Goal: Obtain resource: Obtain resource

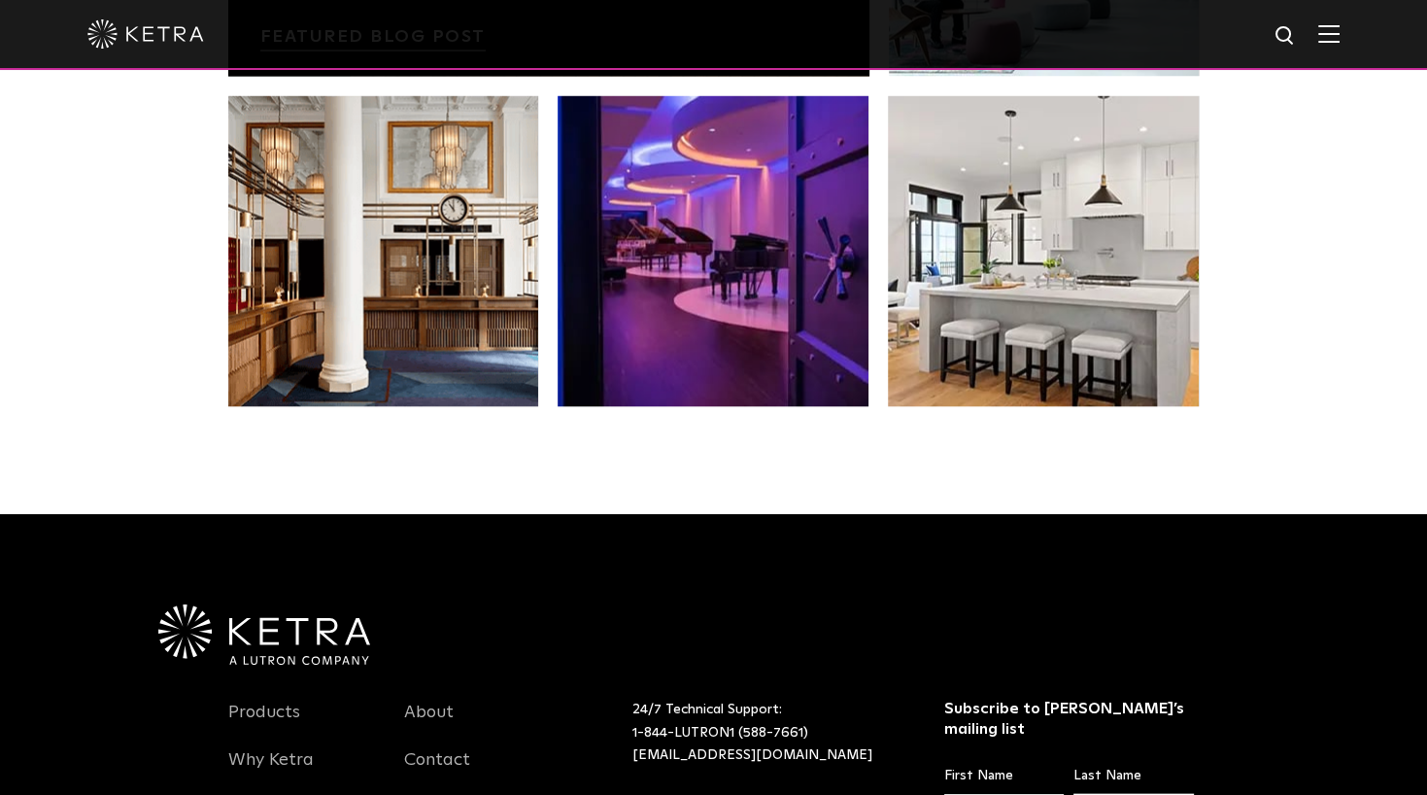
scroll to position [4001, 0]
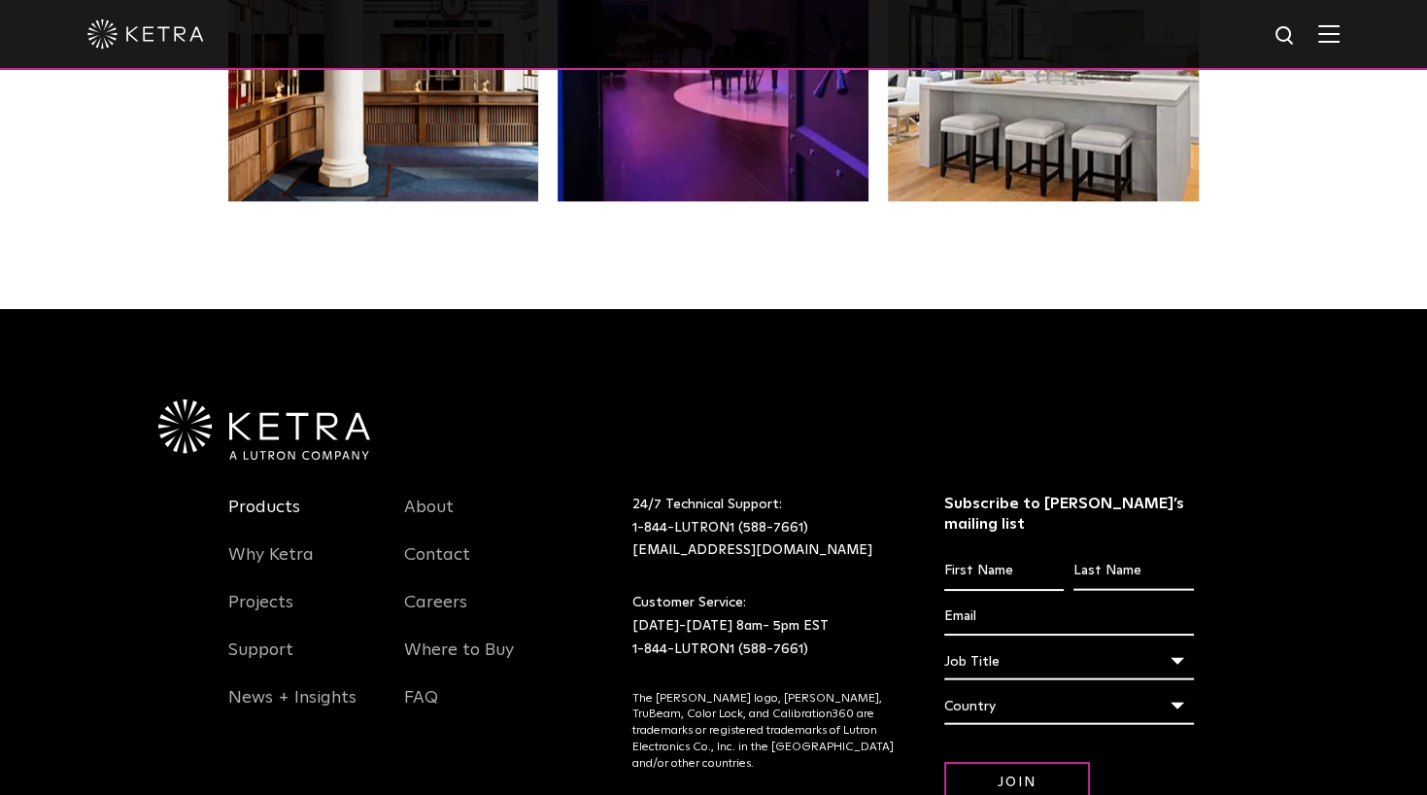
click at [270, 497] on link "Products" at bounding box center [264, 519] width 72 height 45
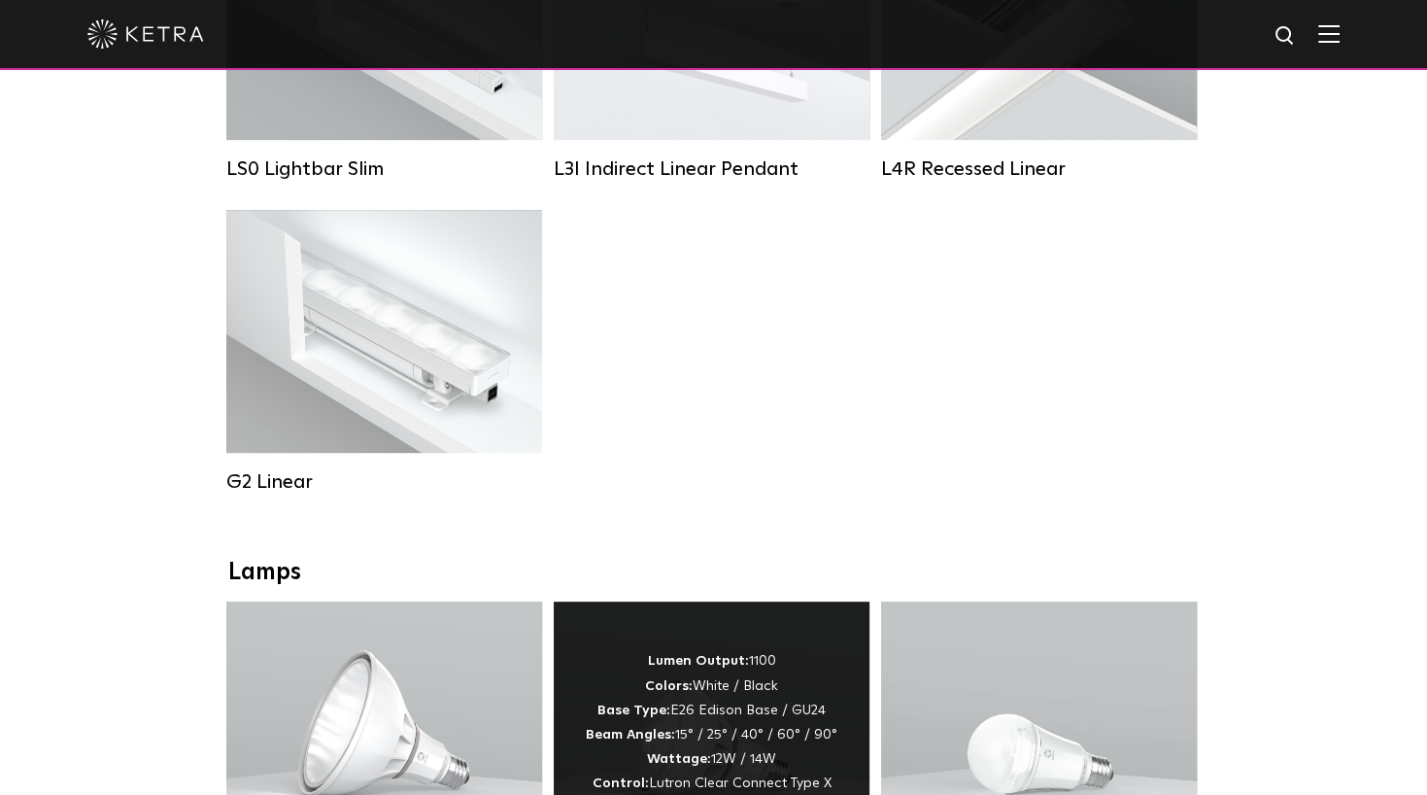
scroll to position [1231, 0]
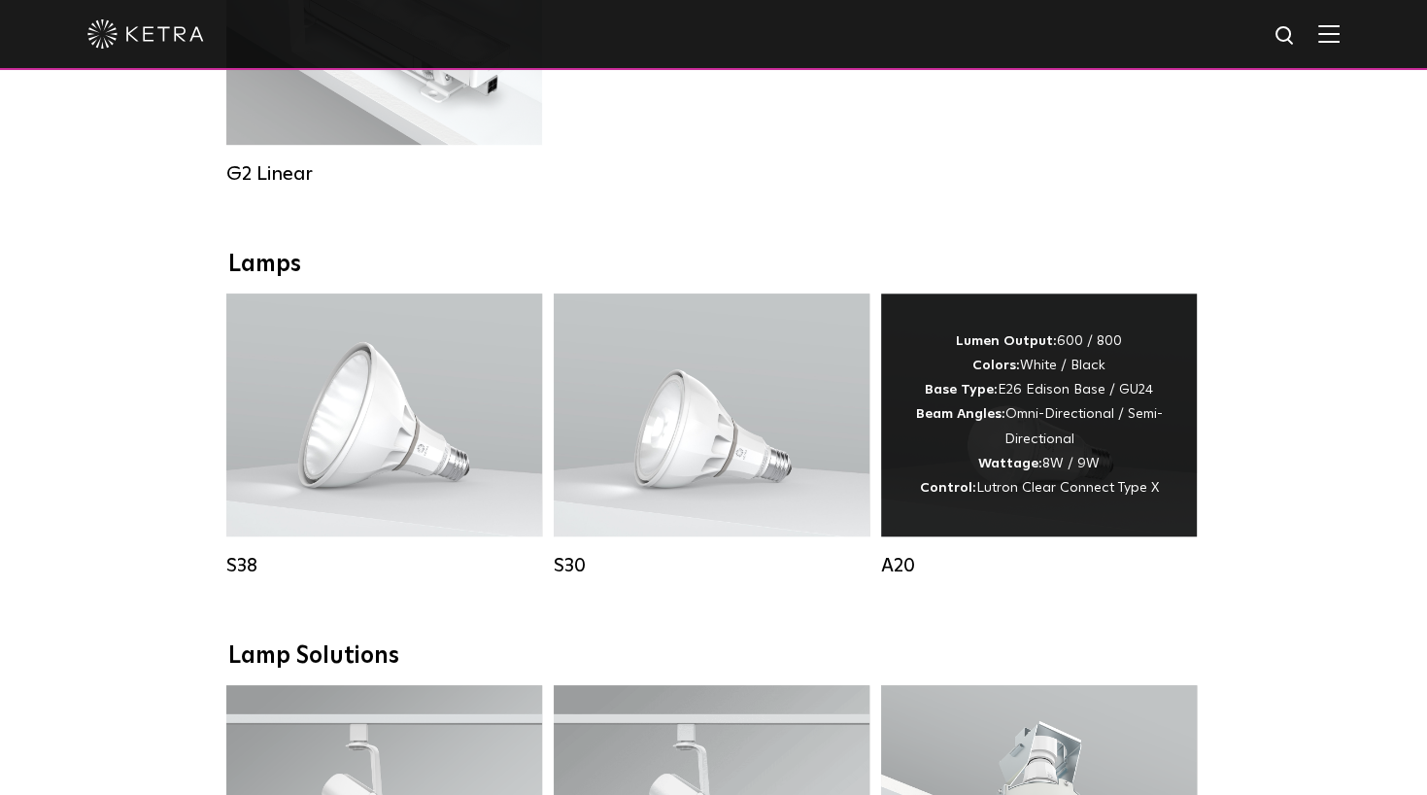
click at [995, 470] on strong "Wattage:" at bounding box center [1010, 464] width 64 height 14
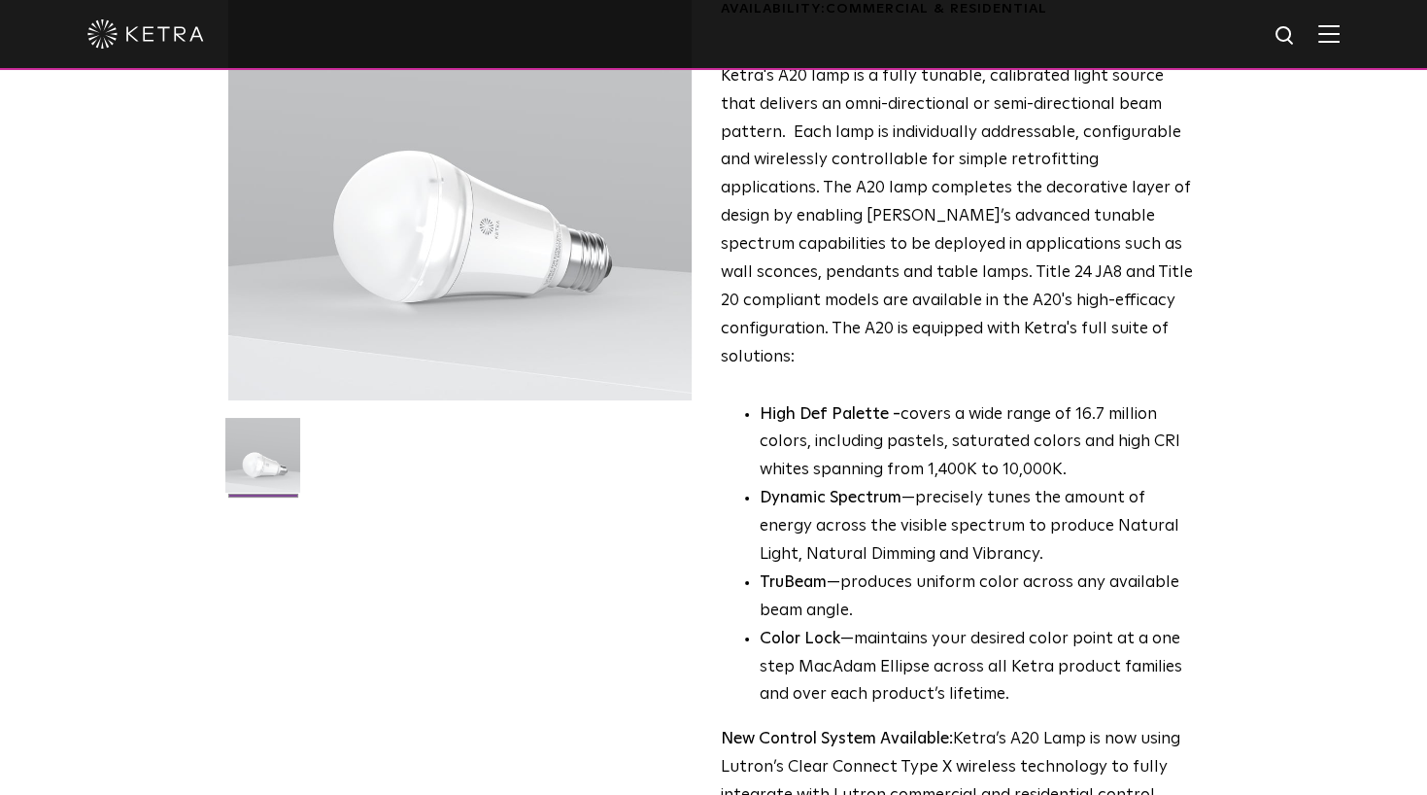
scroll to position [410, 0]
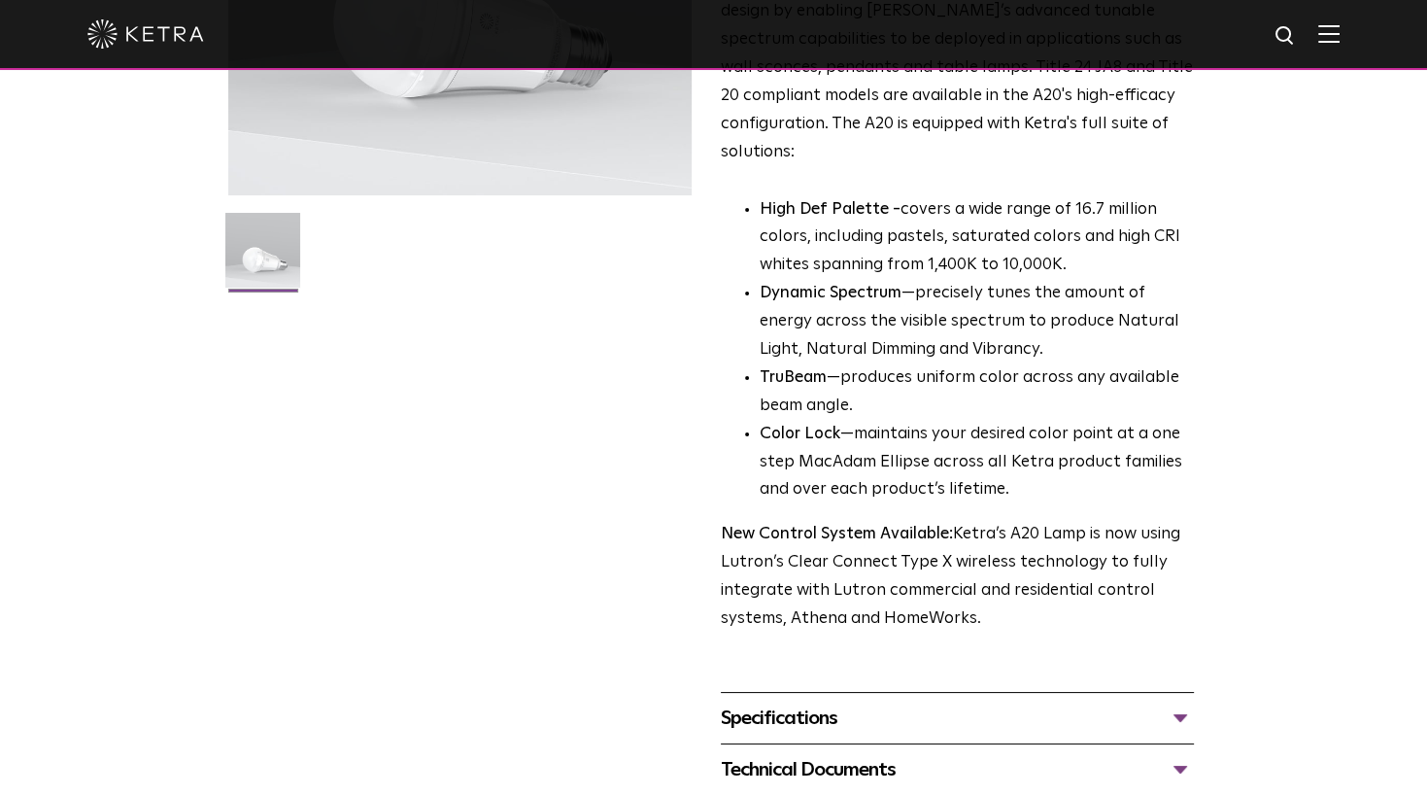
click at [787, 703] on div "Specifications" at bounding box center [957, 718] width 473 height 31
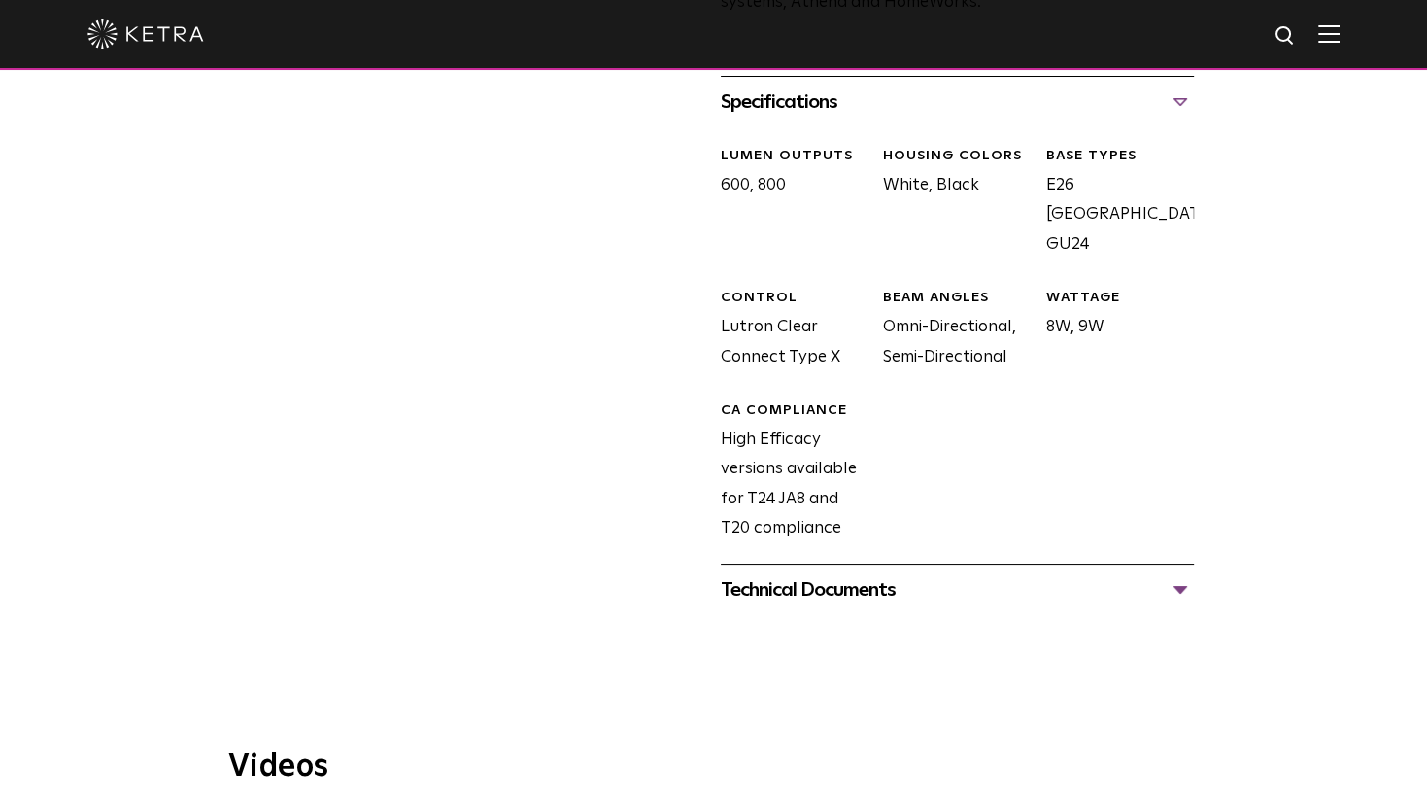
scroll to position [1333, 0]
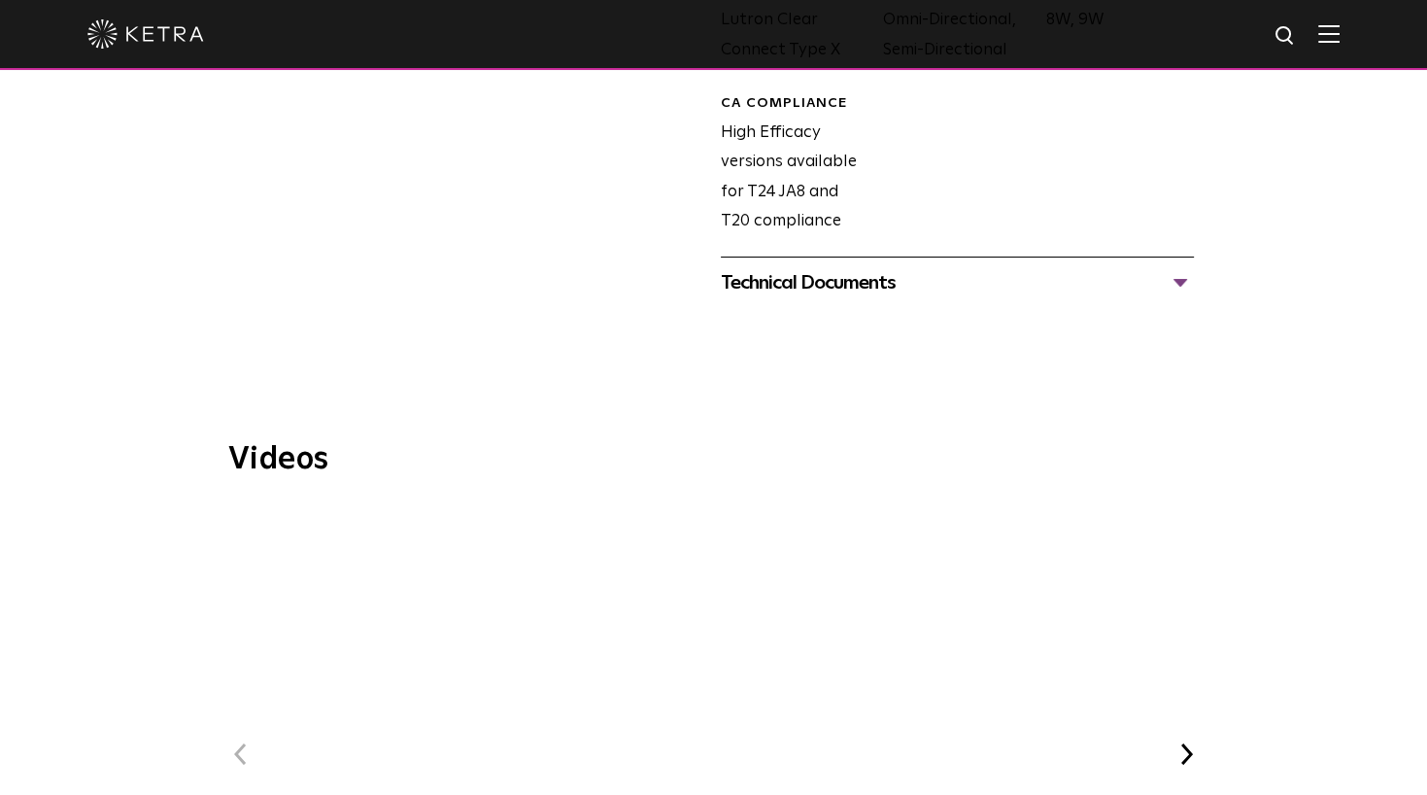
click at [863, 267] on div "Technical Documents" at bounding box center [957, 282] width 473 height 31
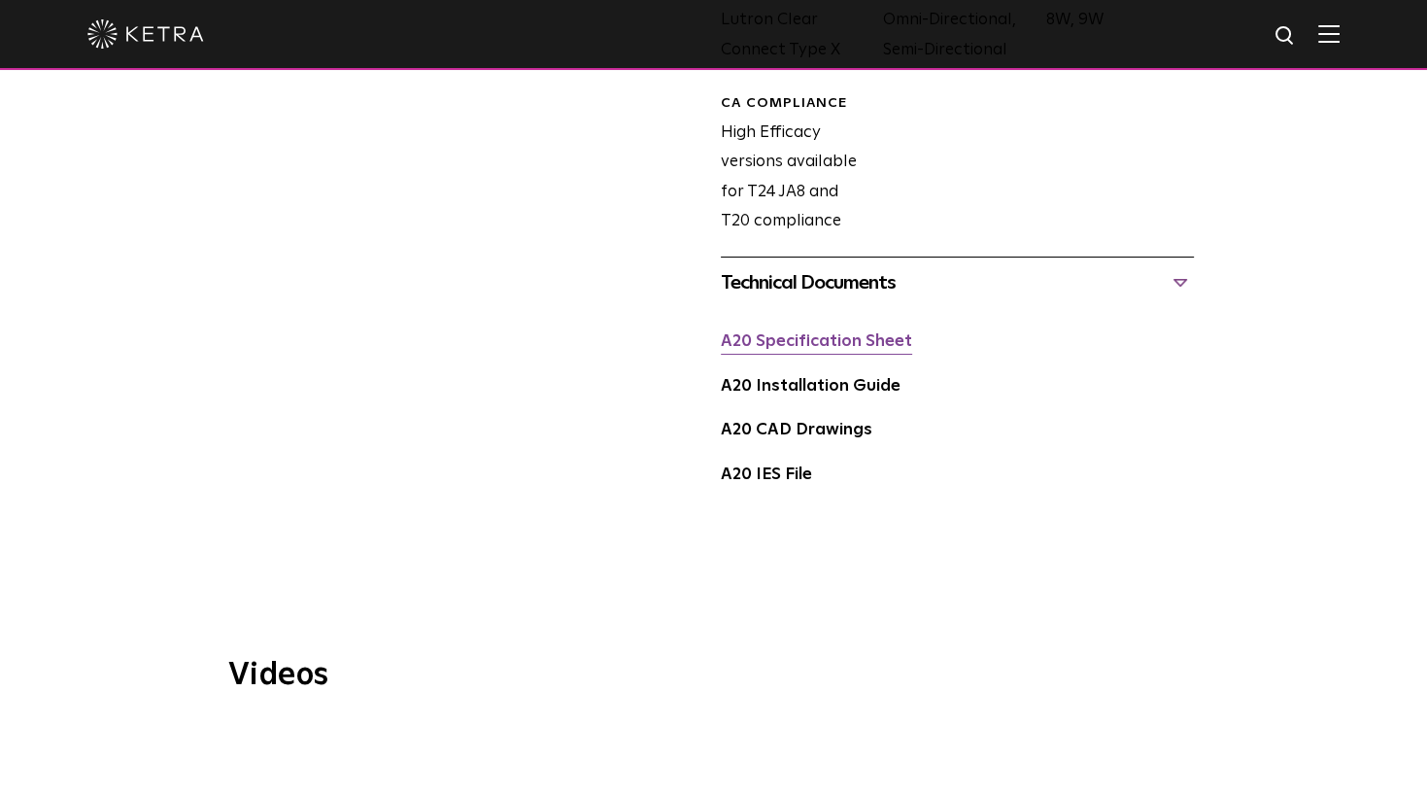
click at [836, 333] on link "A20 Specification Sheet" at bounding box center [816, 341] width 191 height 17
